Goal: Book appointment/travel/reservation

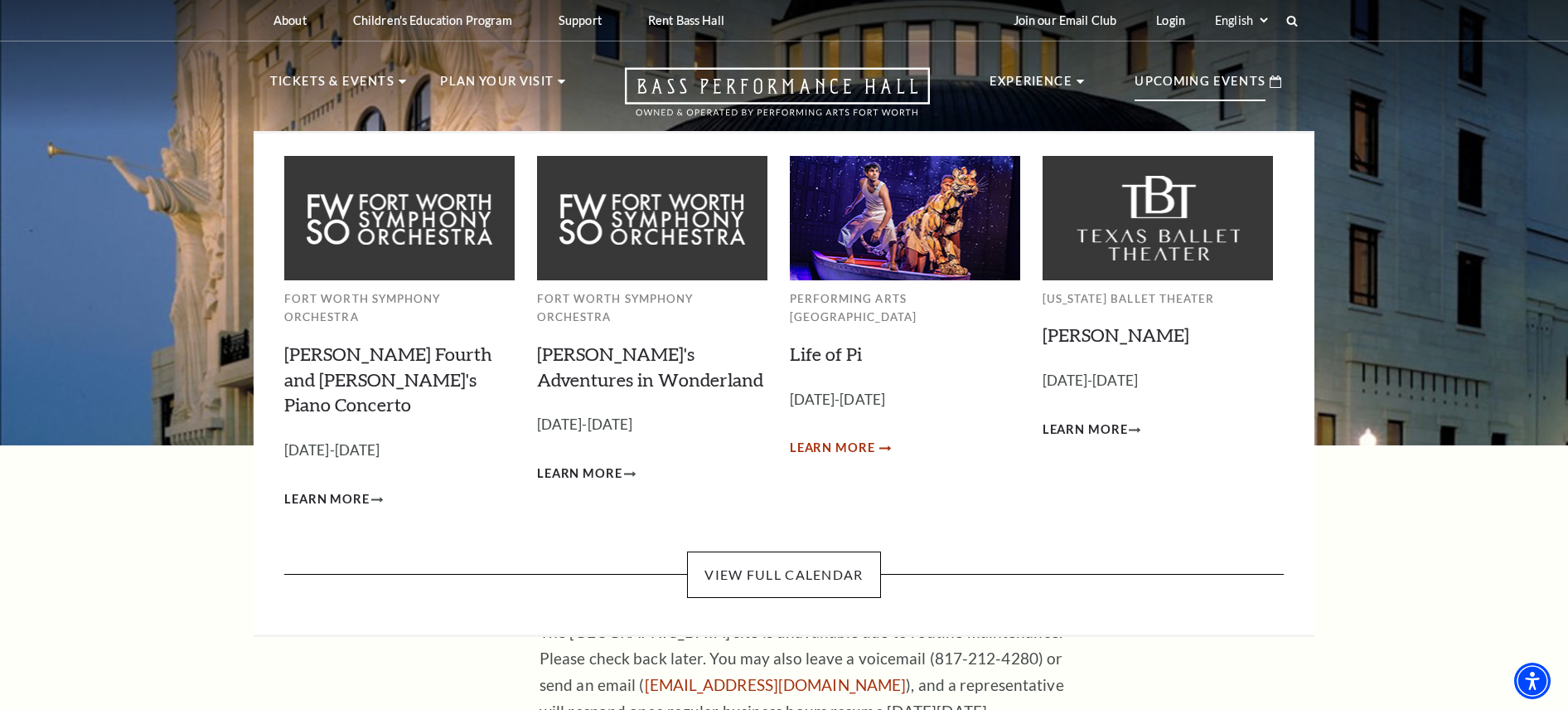
click at [869, 438] on span "Learn More" at bounding box center [833, 448] width 85 height 21
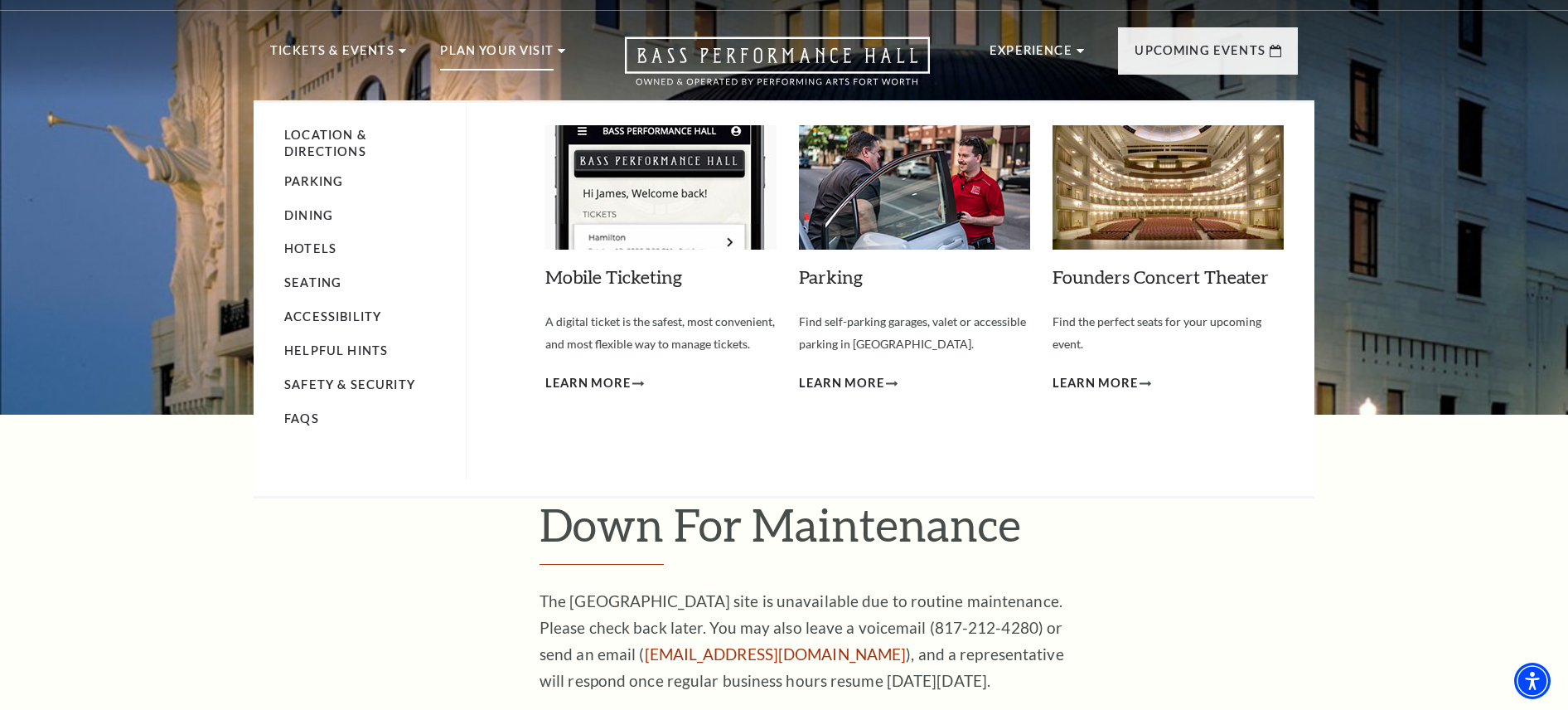
scroll to position [30, 0]
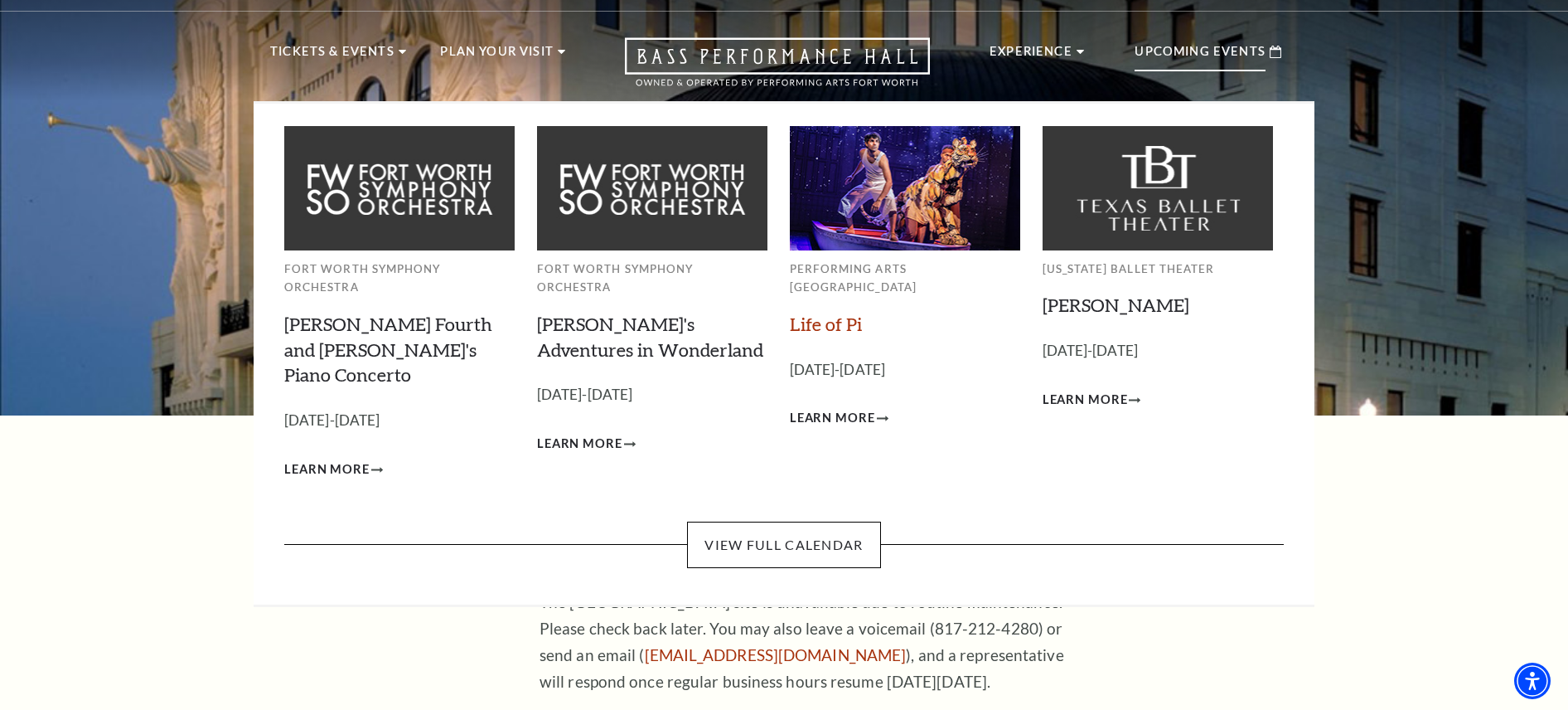
click at [809, 312] on link "Life of Pi" at bounding box center [826, 323] width 72 height 23
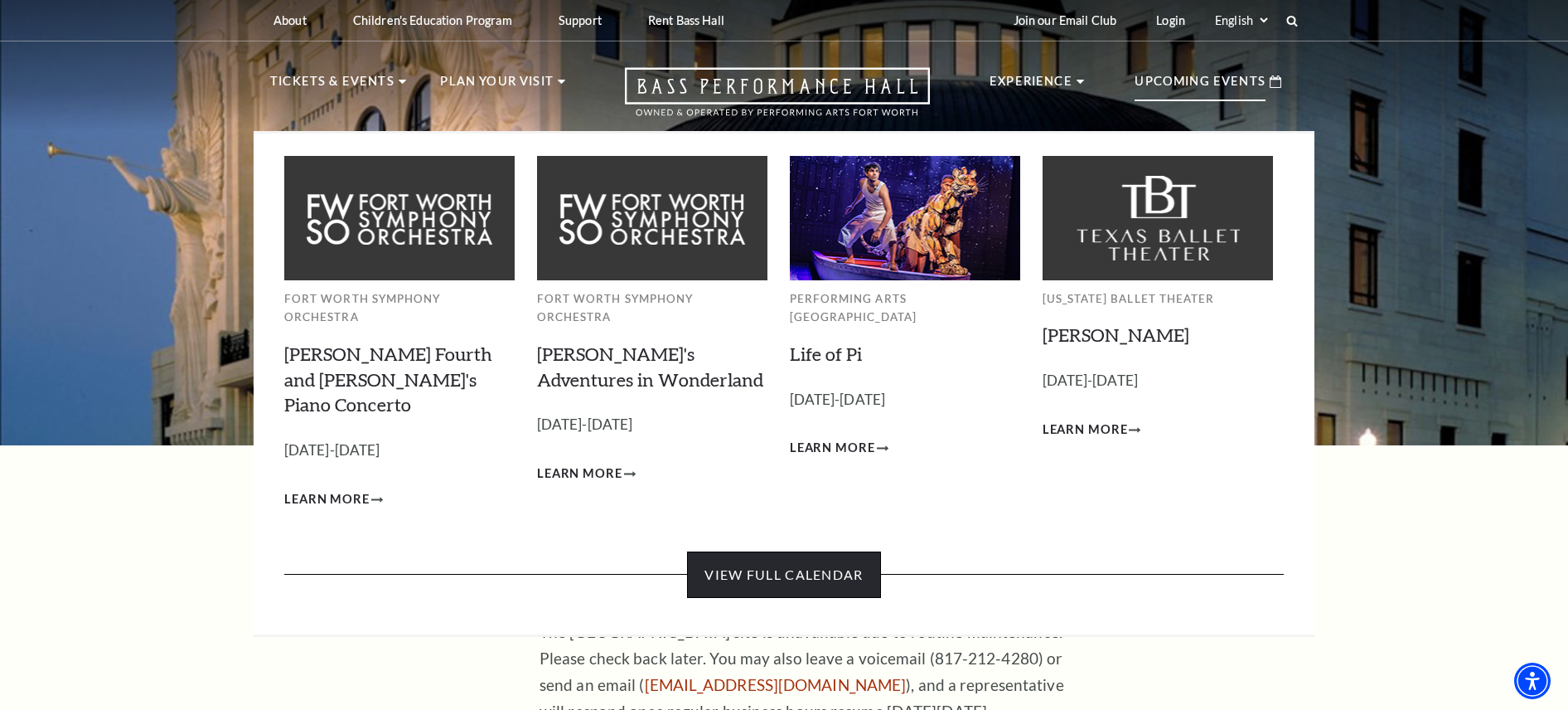
click at [828, 551] on link "View Full Calendar" at bounding box center [783, 574] width 193 height 47
